Goal: Information Seeking & Learning: Check status

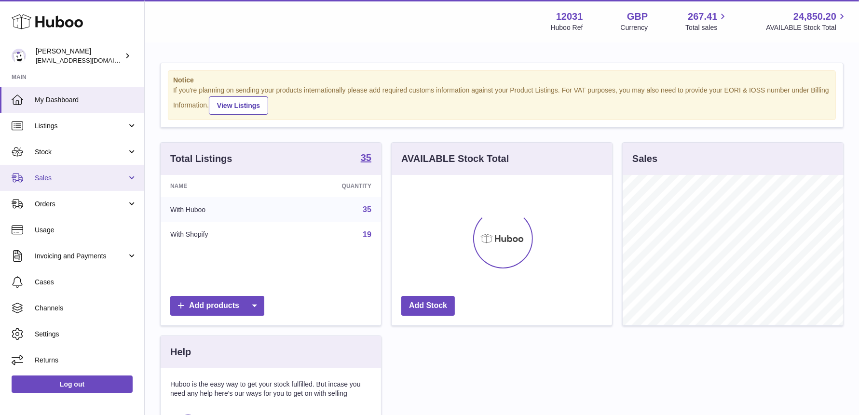
scroll to position [150, 221]
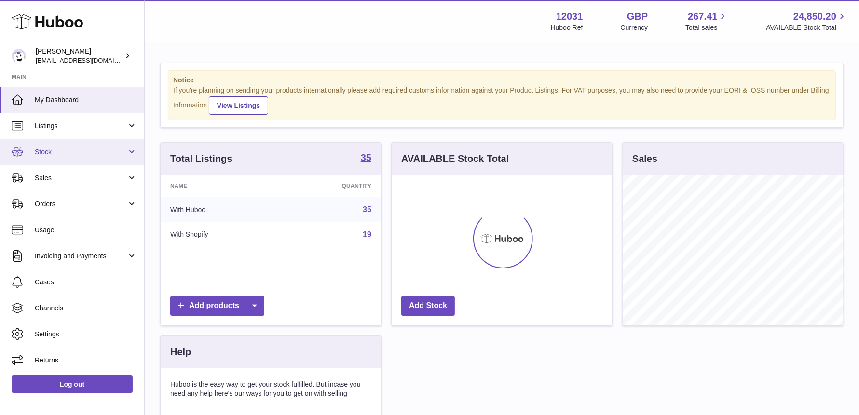
click at [60, 157] on link "Stock" at bounding box center [72, 152] width 144 height 26
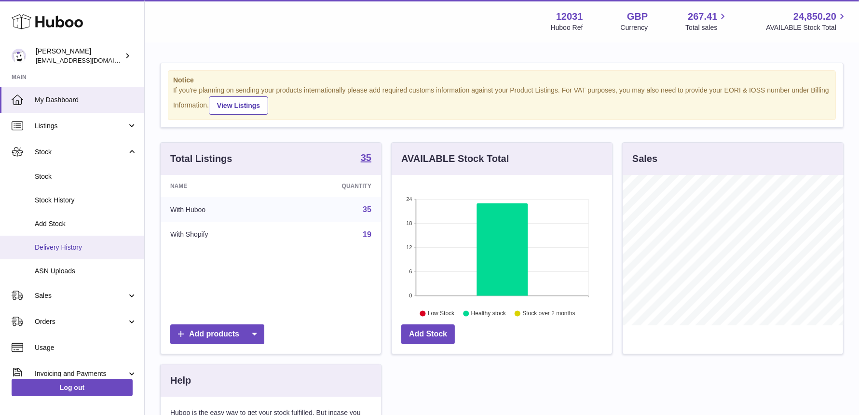
click at [72, 247] on span "Delivery History" at bounding box center [86, 247] width 102 height 9
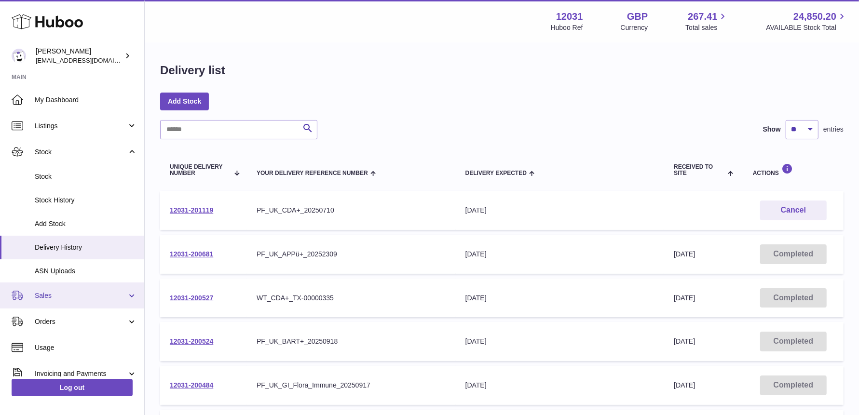
click at [62, 290] on link "Sales" at bounding box center [72, 296] width 144 height 26
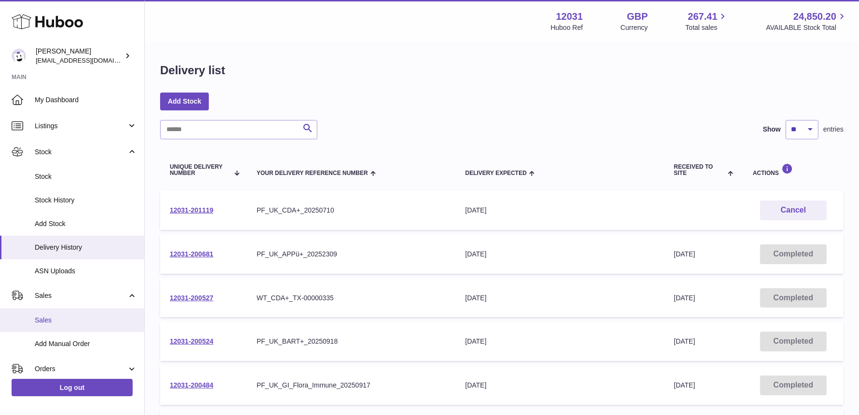
click at [62, 323] on span "Sales" at bounding box center [86, 320] width 102 height 9
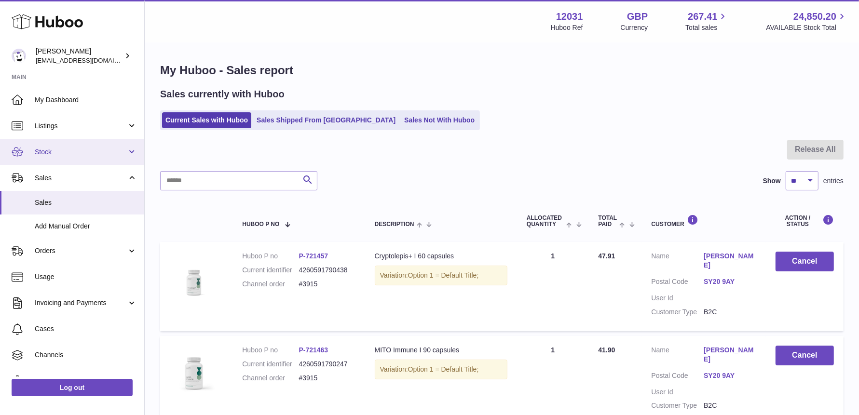
click at [63, 146] on link "Stock" at bounding box center [72, 152] width 144 height 26
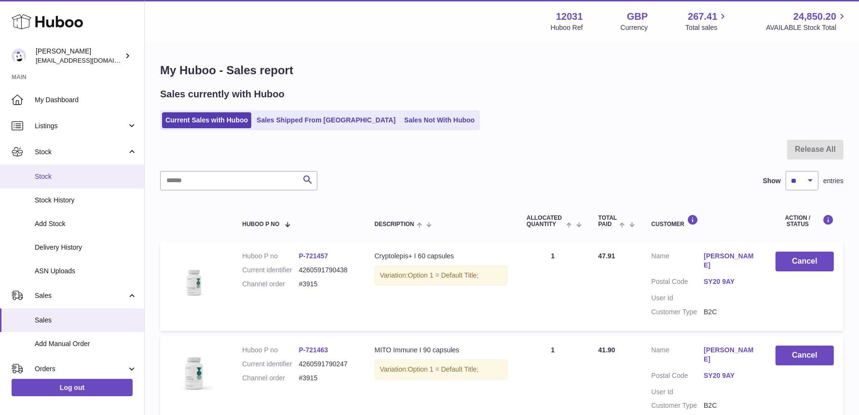
click at [59, 177] on span "Stock" at bounding box center [86, 176] width 102 height 9
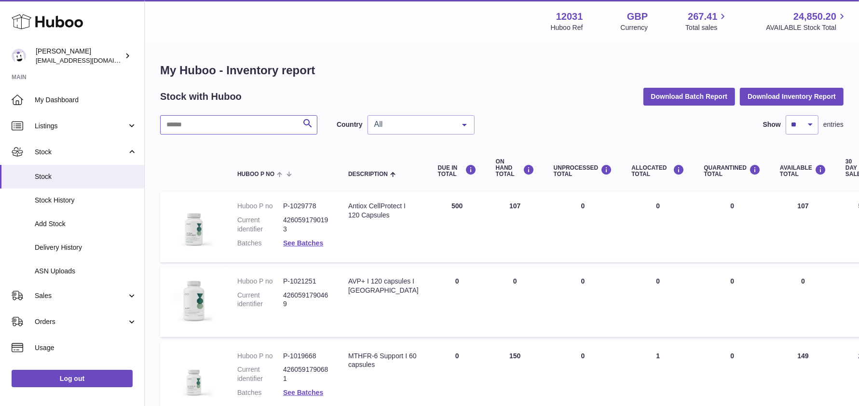
click at [245, 129] on input "text" at bounding box center [238, 124] width 157 height 19
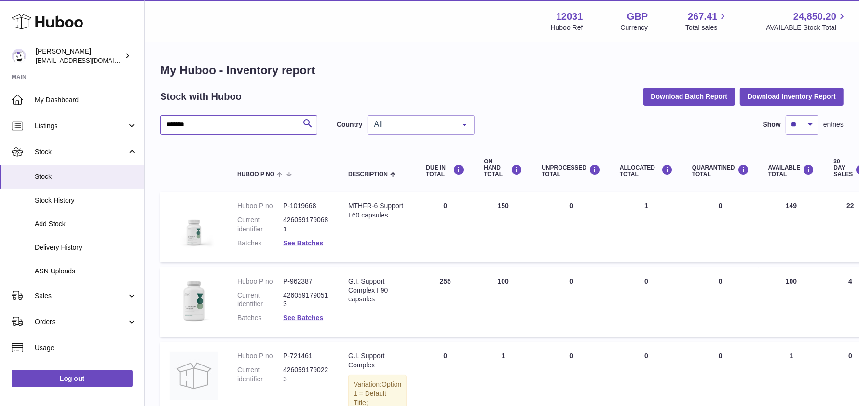
type input "*******"
click at [310, 322] on dd "See Batches" at bounding box center [306, 318] width 46 height 9
click at [309, 320] on link "See Batches" at bounding box center [303, 318] width 40 height 8
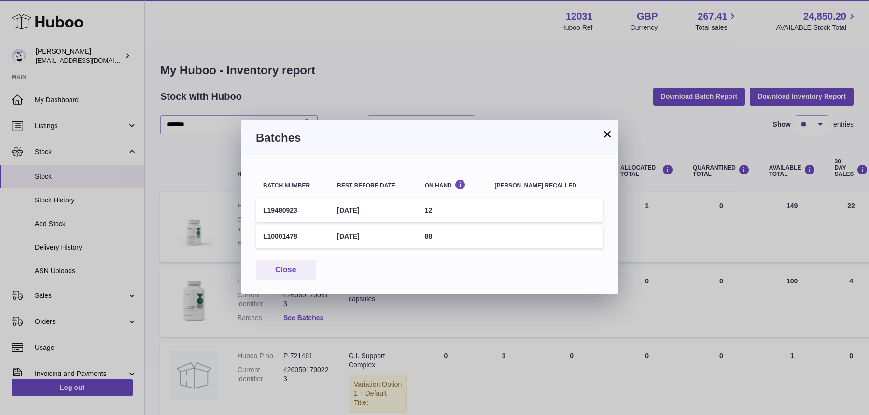
click at [613, 132] on div "Batches" at bounding box center [429, 138] width 376 height 35
click at [609, 133] on button "×" at bounding box center [607, 134] width 12 height 12
